Goal: Task Accomplishment & Management: Manage account settings

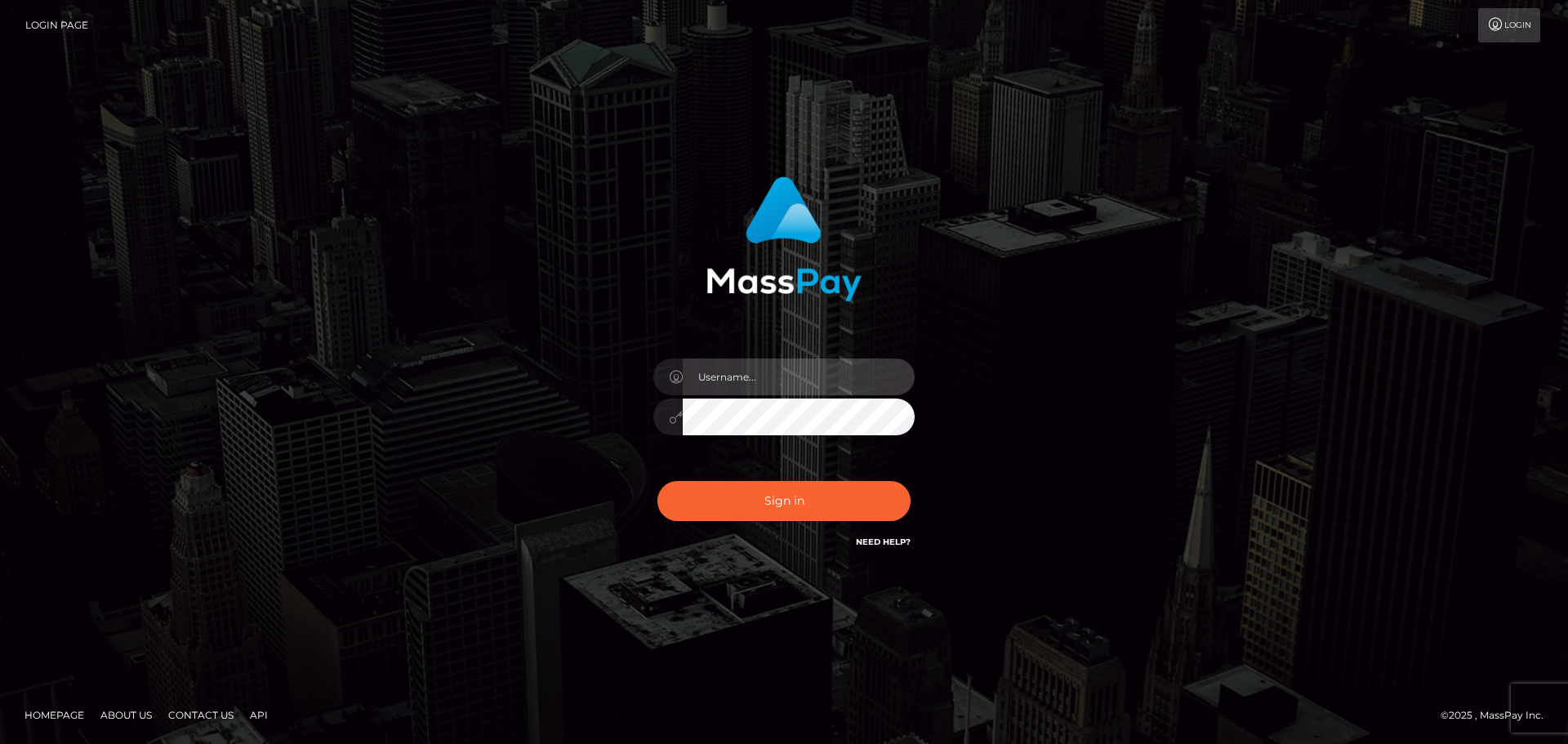
click at [752, 379] on input "text" at bounding box center [798, 377] width 232 height 37
type input "missrikoF@gmail.com"
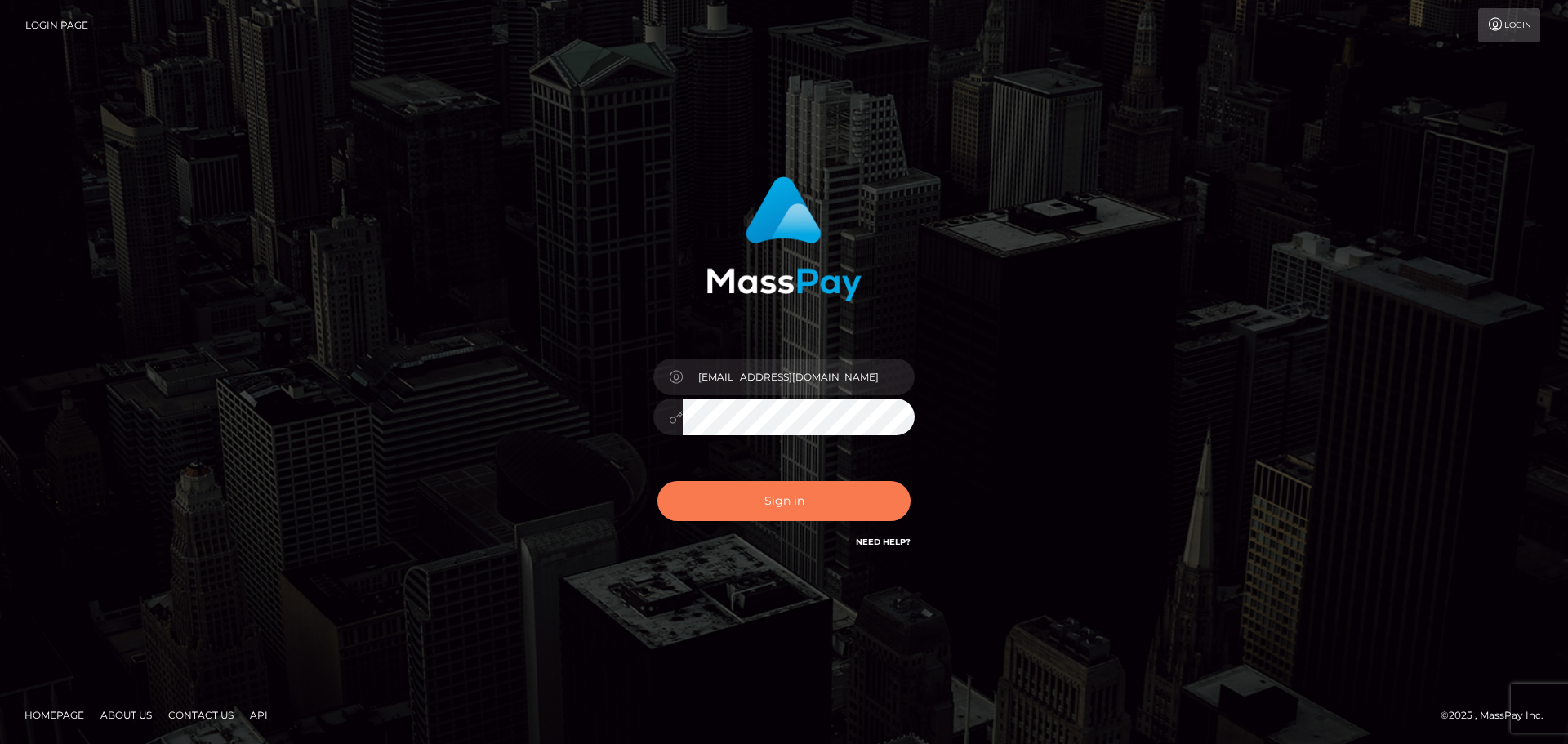
click at [761, 504] on button "Sign in" at bounding box center [784, 500] width 254 height 40
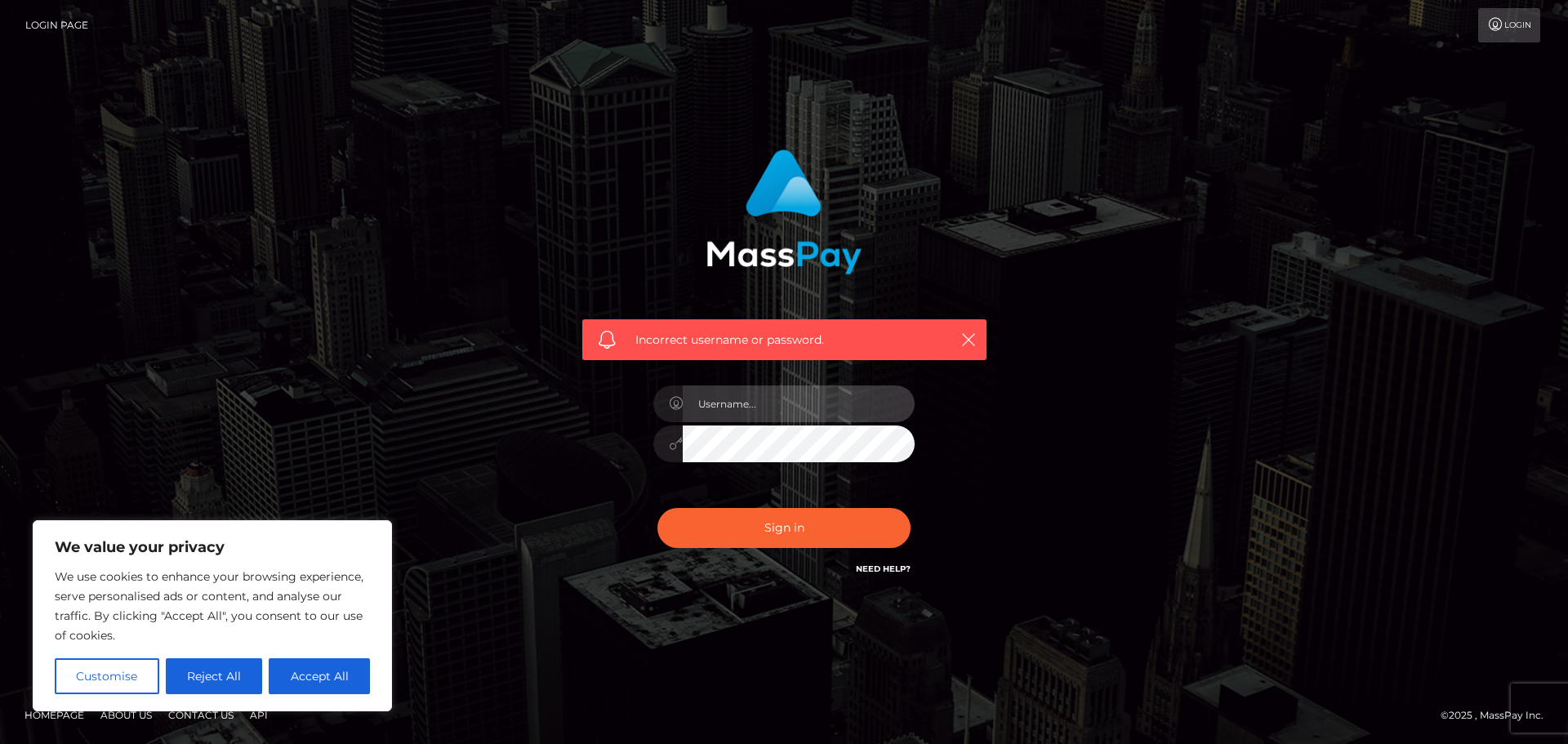
click at [869, 404] on input "text" at bounding box center [798, 404] width 232 height 37
type input "missrikoF@gmail.com"
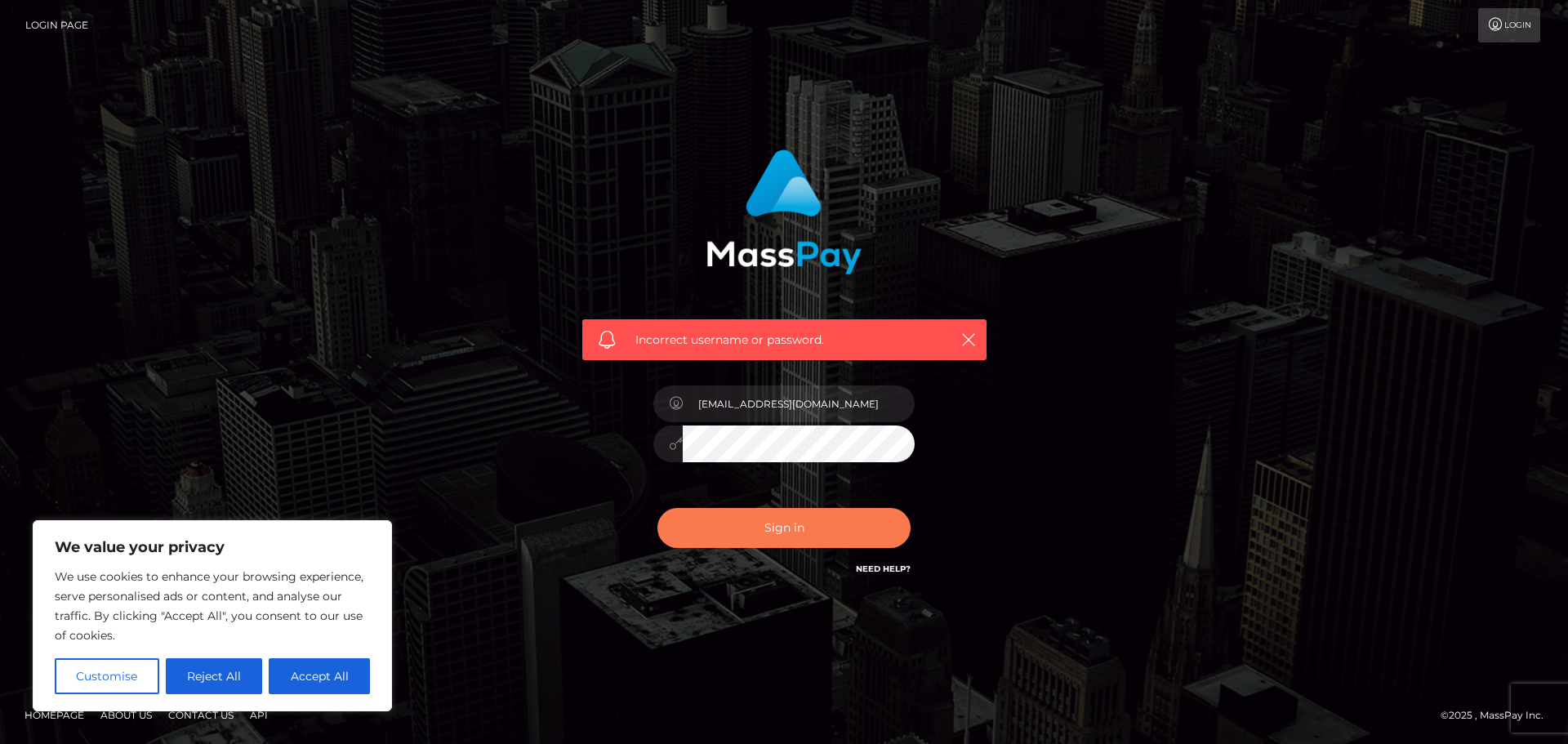
click at [745, 525] on button "Sign in" at bounding box center [784, 527] width 254 height 40
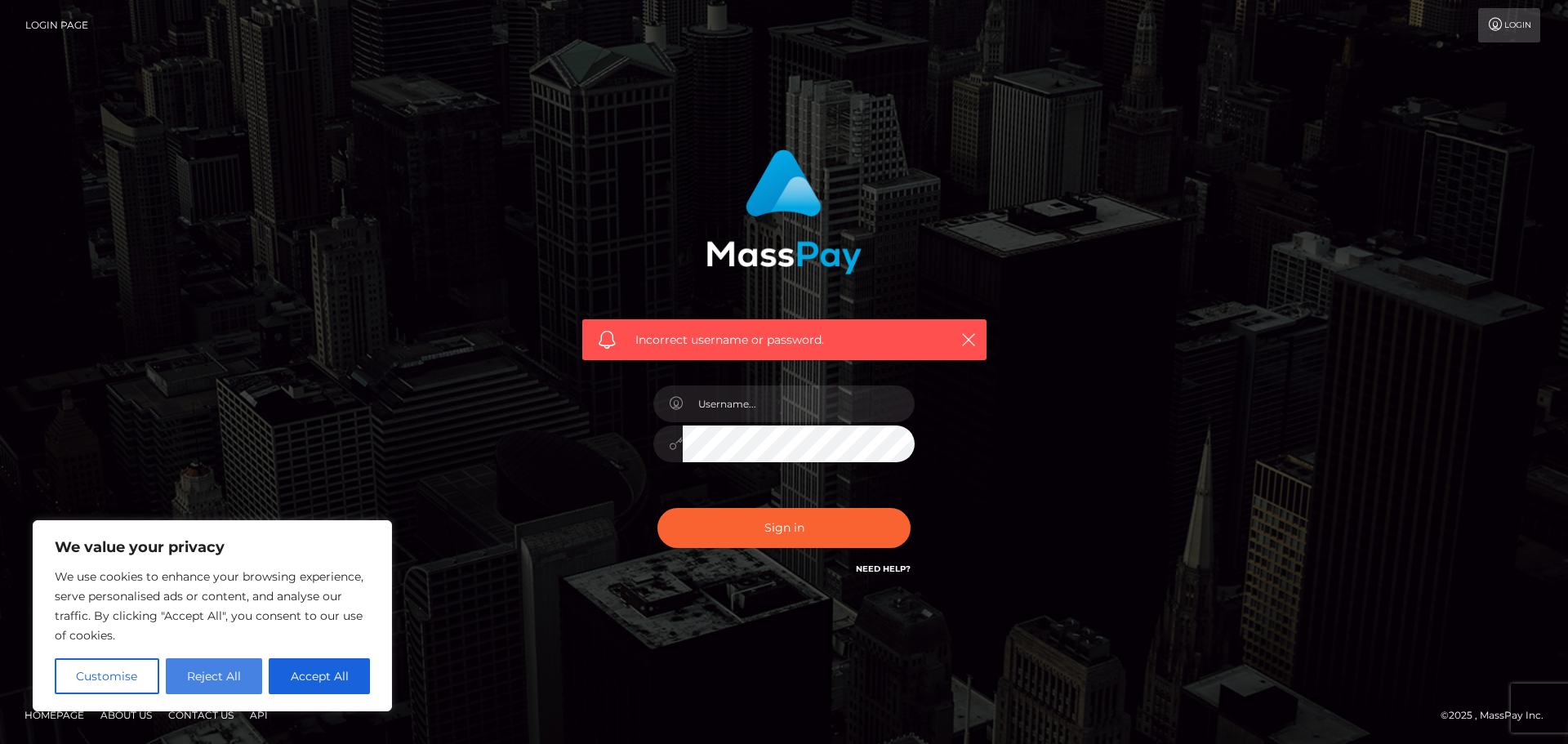
click at [225, 675] on button "Reject All" at bounding box center [214, 676] width 97 height 36
